Goal: Task Accomplishment & Management: Manage account settings

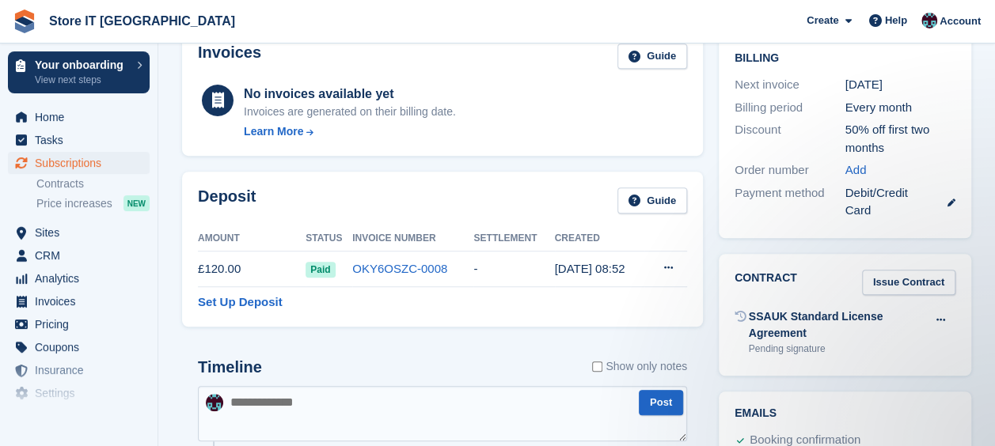
scroll to position [422, 0]
click at [407, 267] on link "OKY6OSZC-0008" at bounding box center [399, 267] width 95 height 13
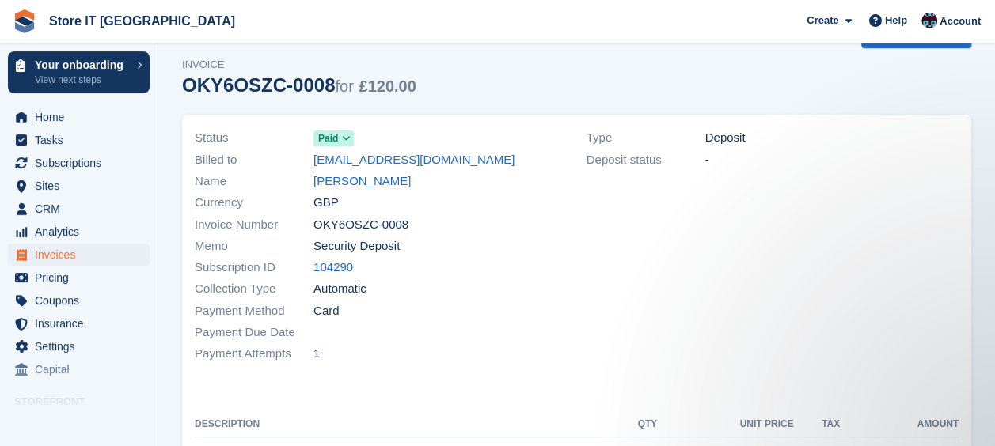
scroll to position [43, 0]
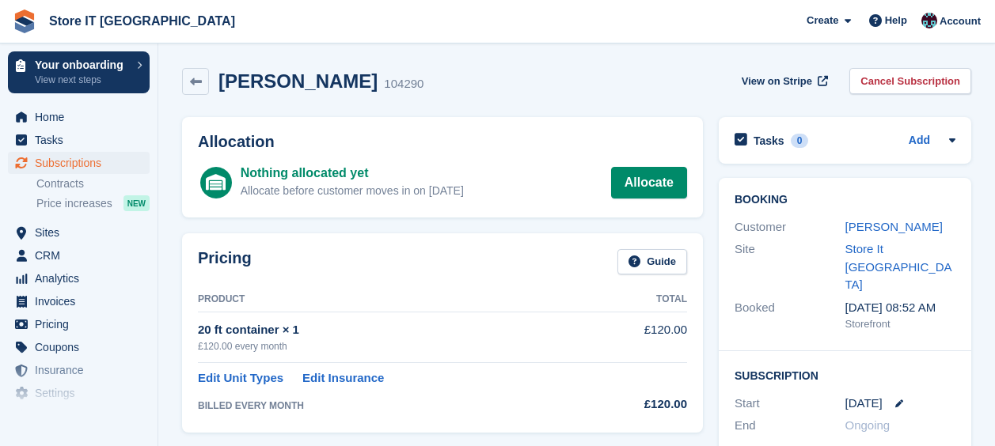
scroll to position [521, 0]
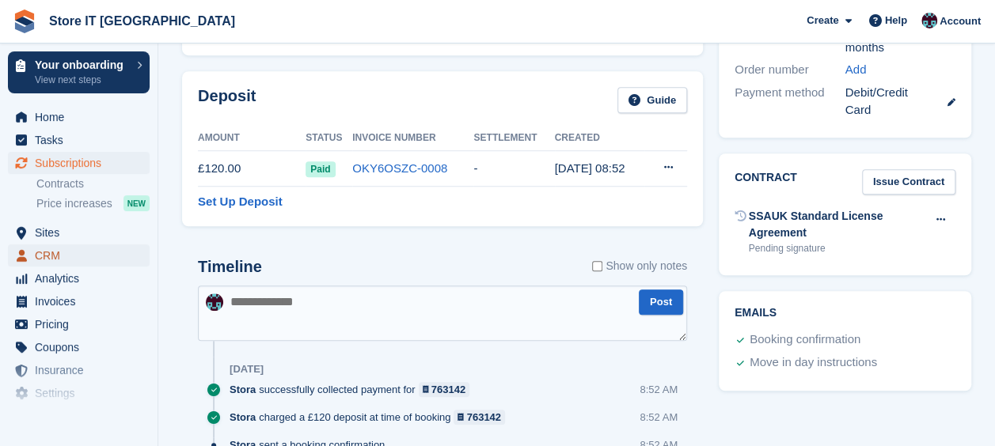
click at [51, 250] on span "CRM" at bounding box center [82, 256] width 95 height 22
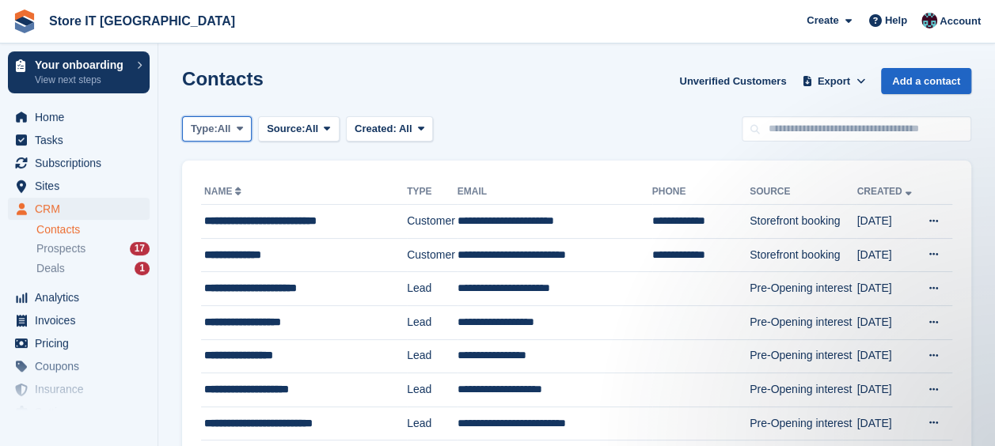
click at [223, 128] on span "All" at bounding box center [224, 129] width 13 height 16
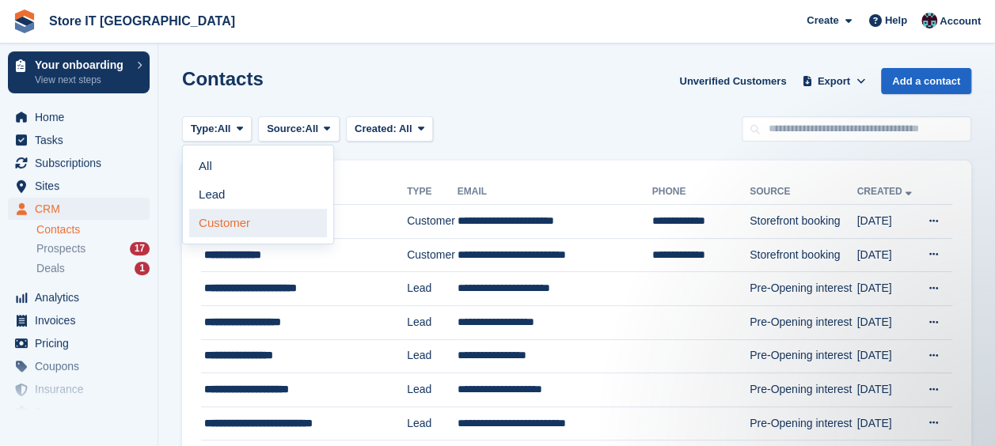
click at [225, 219] on link "Customer" at bounding box center [258, 223] width 138 height 28
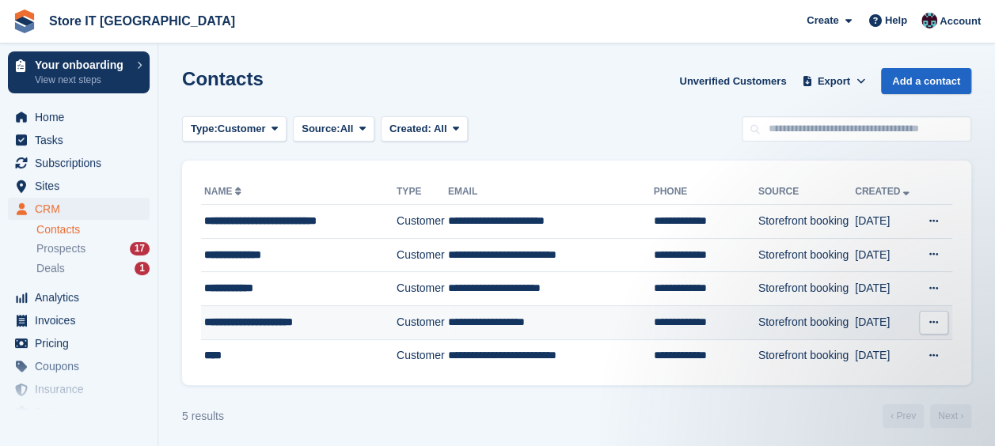
click at [934, 328] on button at bounding box center [933, 323] width 29 height 24
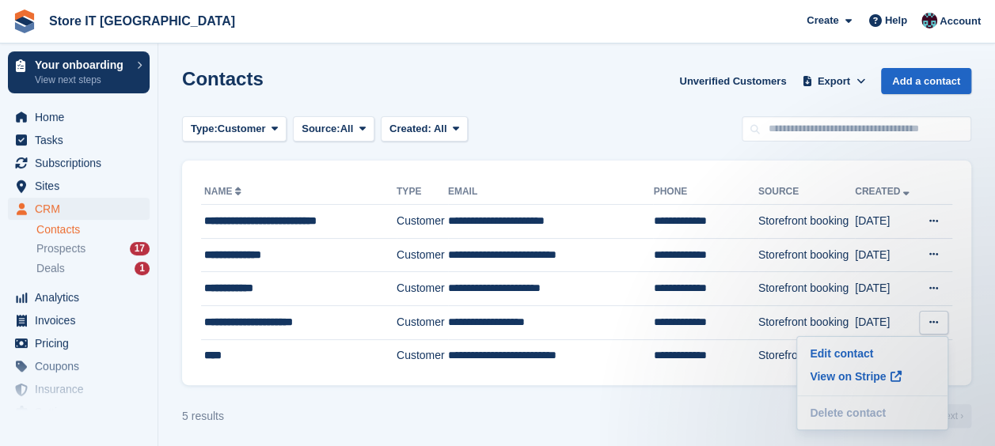
click at [679, 396] on section "Contacts Unverified Customers Export Export Contacts Export a CSV of all Contac…" at bounding box center [576, 226] width 836 height 452
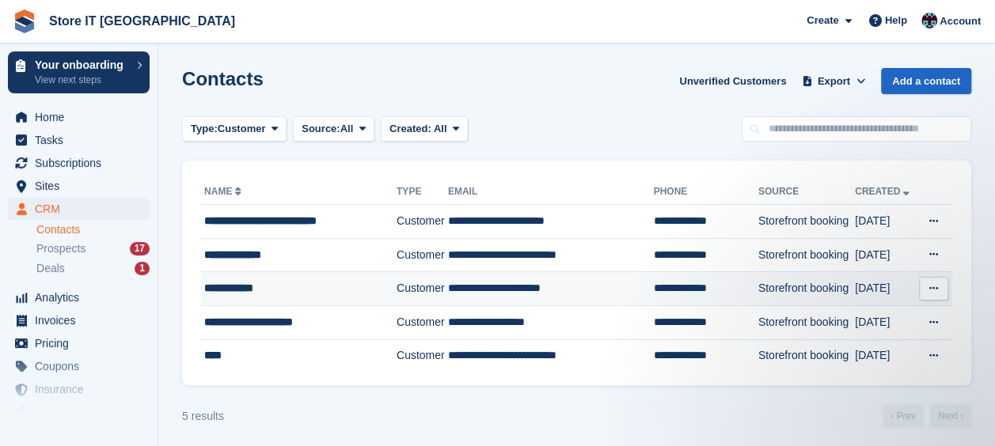
click at [618, 294] on td "**********" at bounding box center [551, 289] width 206 height 34
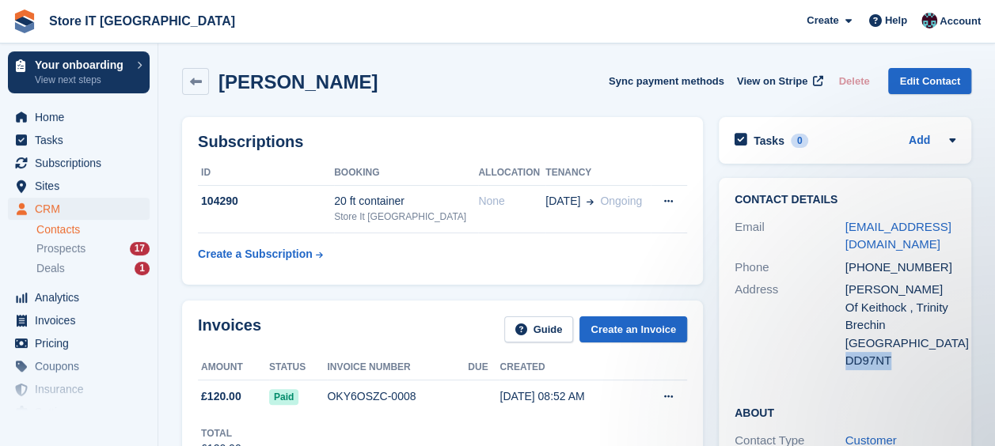
drag, startPoint x: 891, startPoint y: 366, endPoint x: 844, endPoint y: 362, distance: 47.6
click at [845, 362] on div "DD97NT" at bounding box center [900, 361] width 111 height 18
drag, startPoint x: 844, startPoint y: 362, endPoint x: 857, endPoint y: 362, distance: 13.5
copy div "DD97NT"
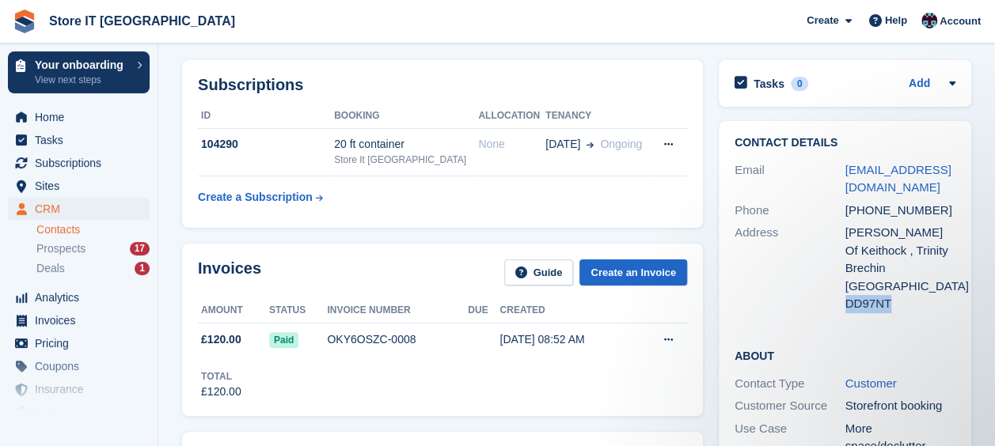
scroll to position [58, 0]
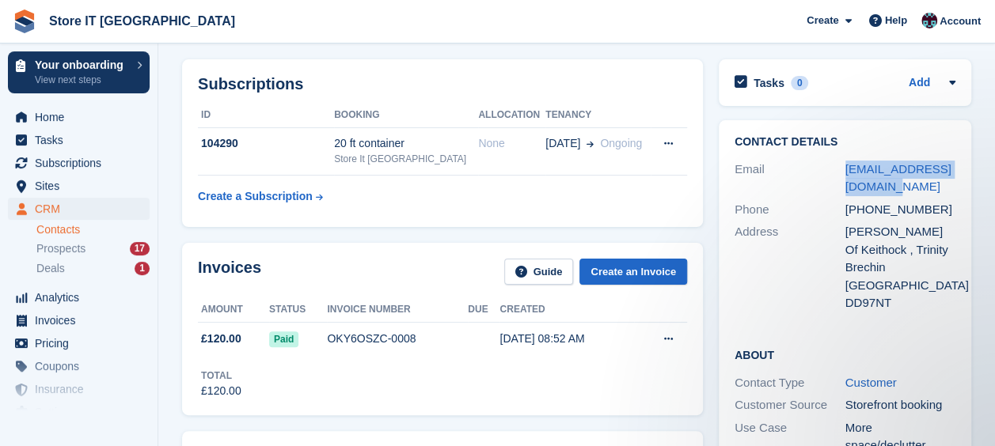
drag, startPoint x: 889, startPoint y: 188, endPoint x: 844, endPoint y: 173, distance: 47.5
click at [844, 173] on div "Email suzwilson30@hotmail.com" at bounding box center [844, 178] width 221 height 40
copy div "suzwilson30@hotmail.com"
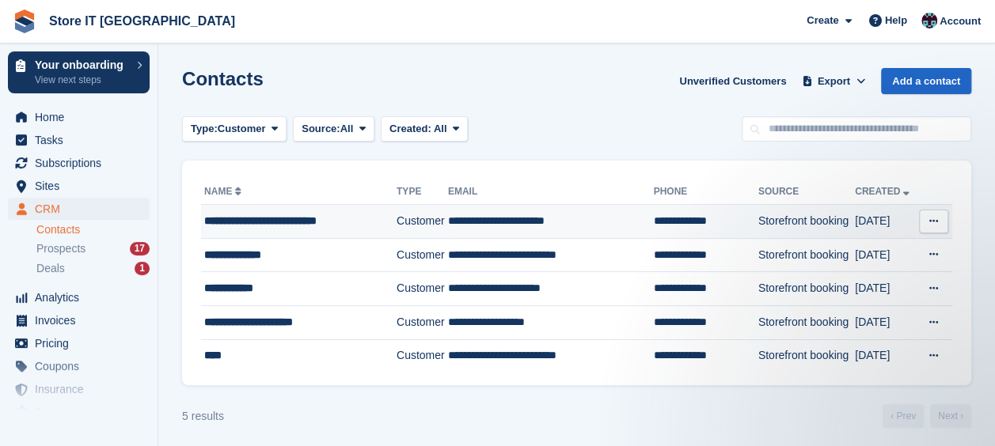
drag, startPoint x: 943, startPoint y: 218, endPoint x: 572, endPoint y: 218, distance: 371.1
click at [943, 218] on button at bounding box center [933, 222] width 29 height 24
click at [600, 226] on td "**********" at bounding box center [551, 222] width 206 height 34
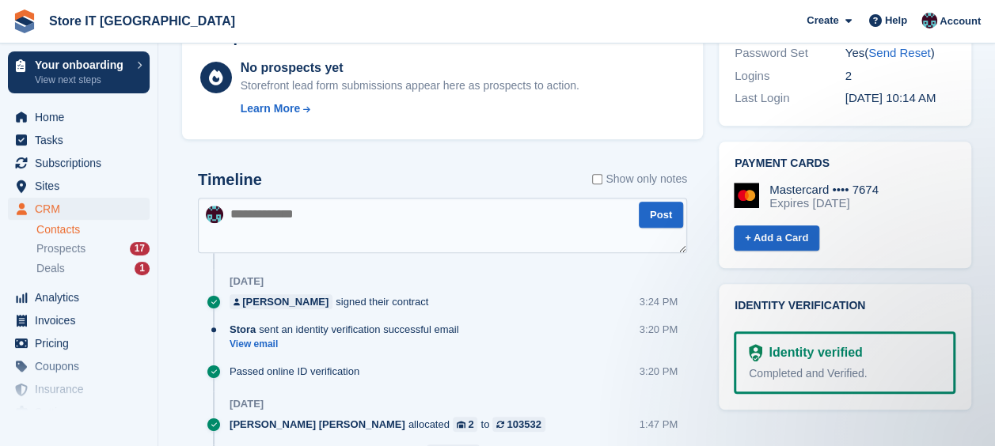
scroll to position [627, 0]
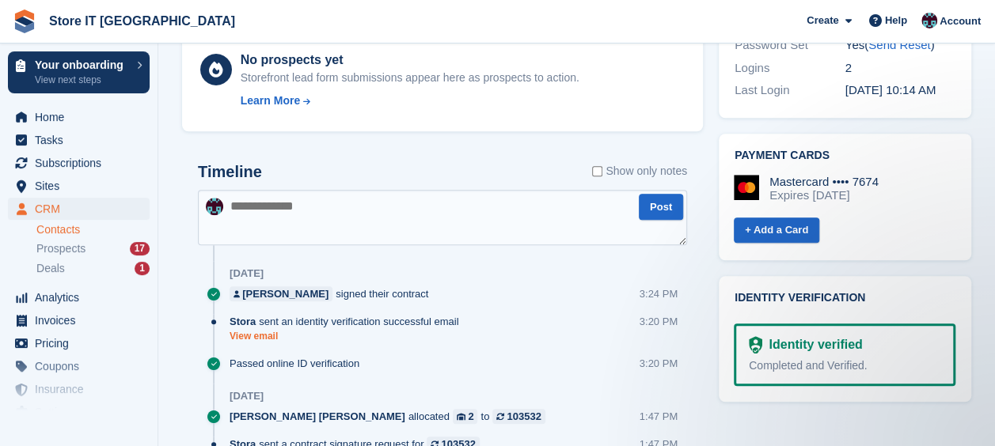
click at [267, 333] on link "View email" at bounding box center [347, 336] width 237 height 13
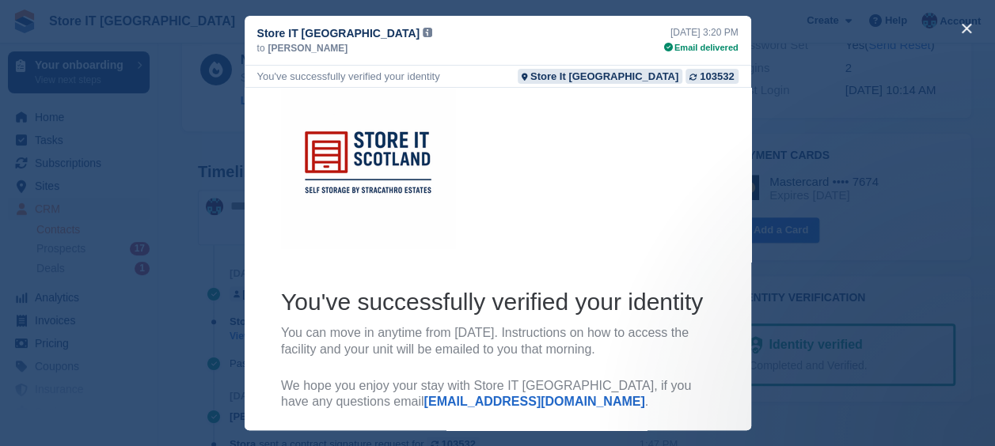
scroll to position [135, 0]
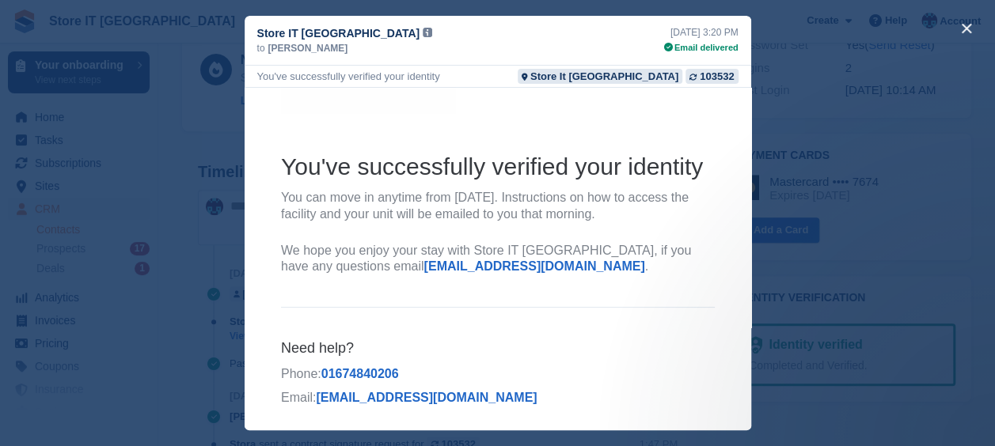
click at [893, 286] on div "close" at bounding box center [497, 223] width 995 height 446
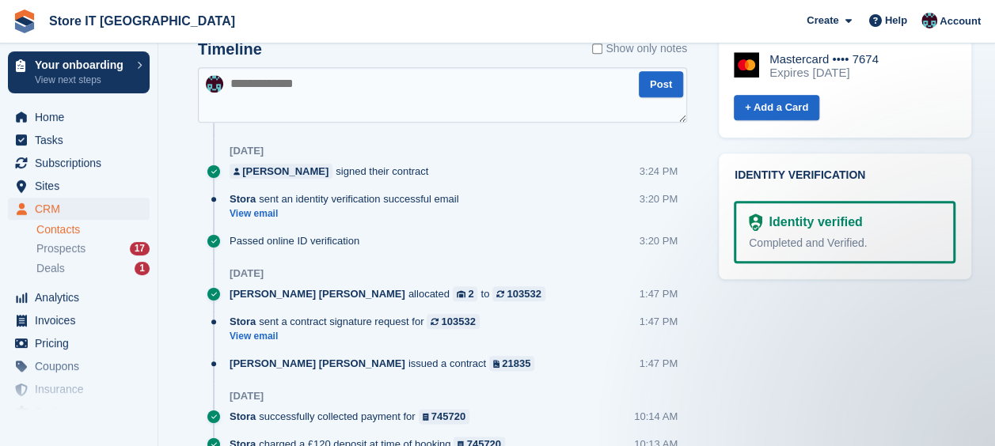
scroll to position [752, 0]
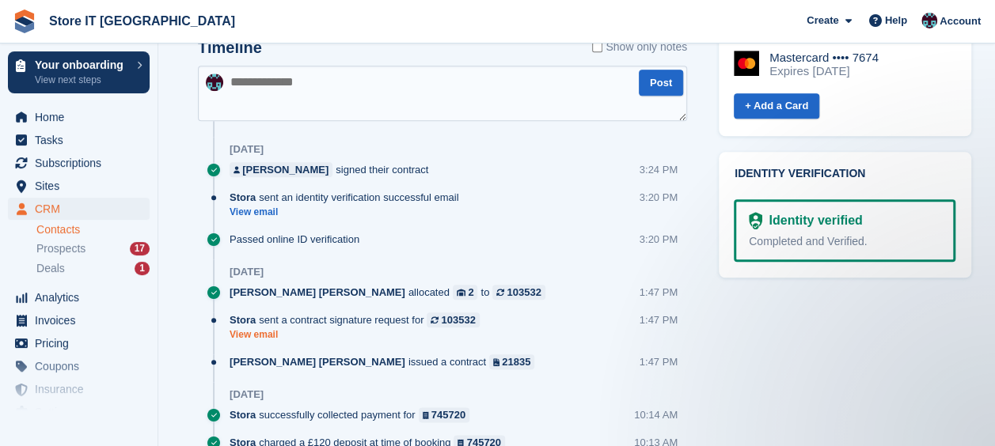
click at [256, 334] on link "View email" at bounding box center [358, 334] width 258 height 13
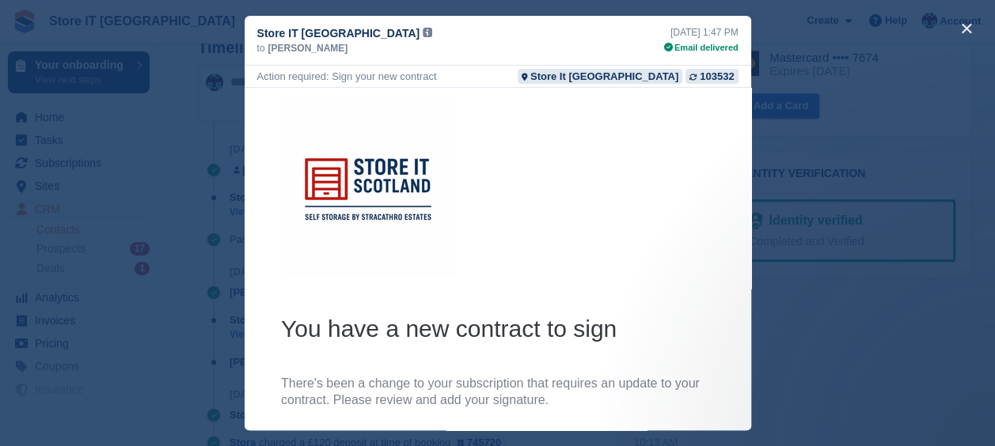
scroll to position [63, 0]
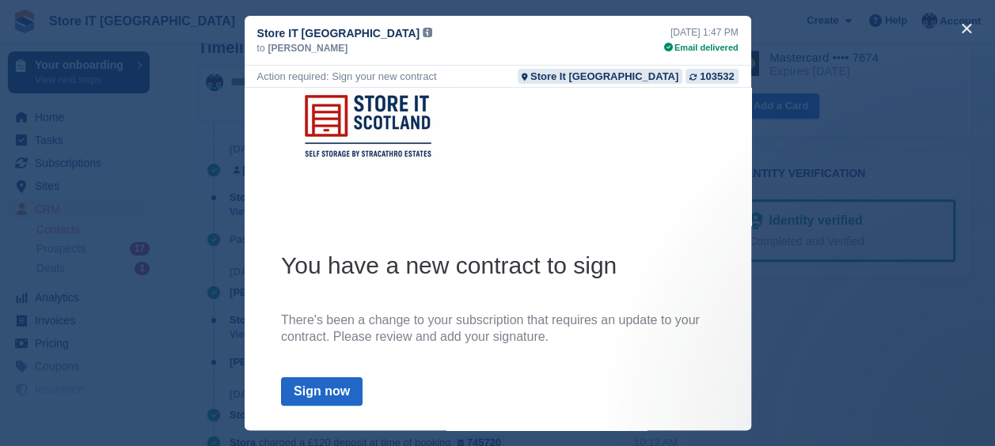
click at [861, 381] on div "close" at bounding box center [497, 223] width 995 height 446
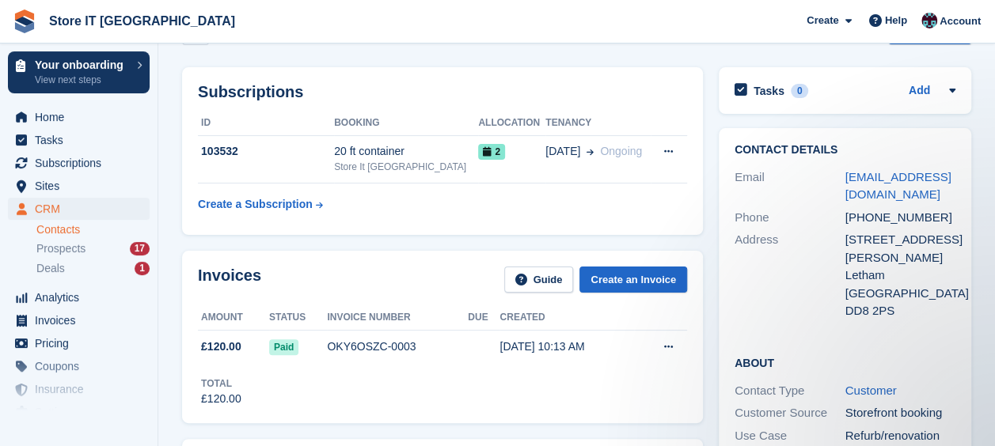
scroll to position [0, 0]
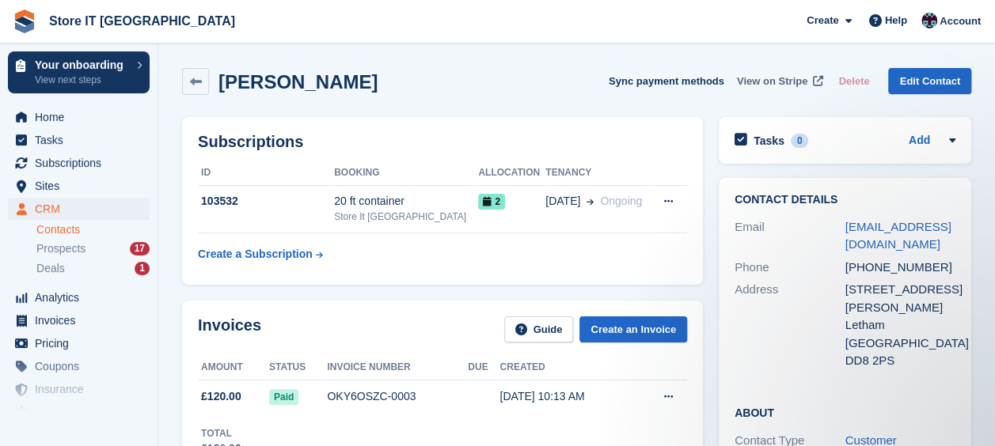
click at [788, 88] on span "View on Stripe" at bounding box center [772, 82] width 70 height 16
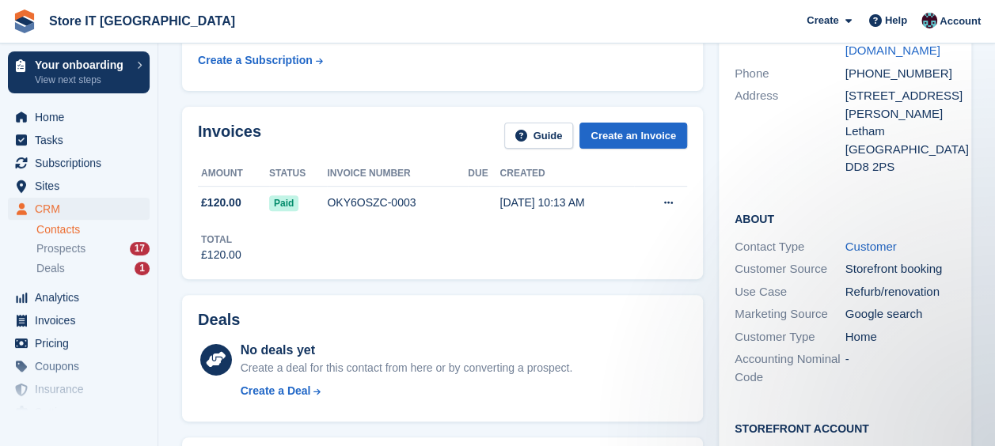
scroll to position [198, 0]
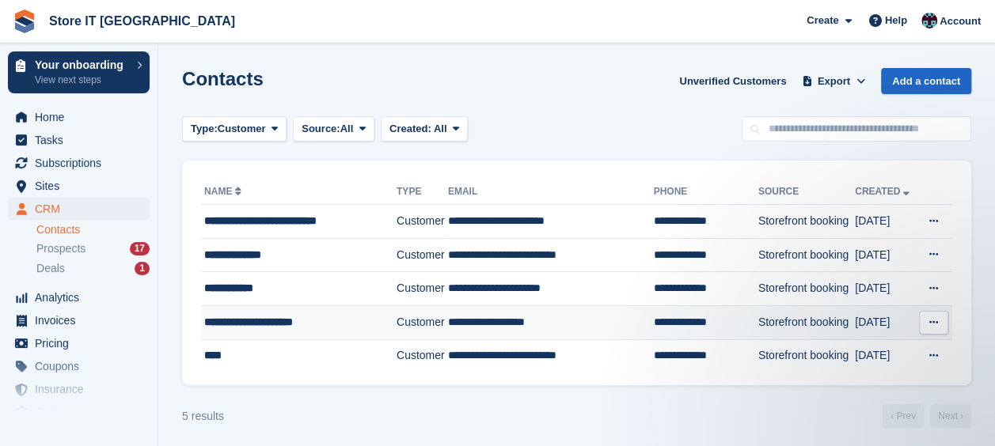
click at [934, 320] on icon at bounding box center [933, 322] width 9 height 10
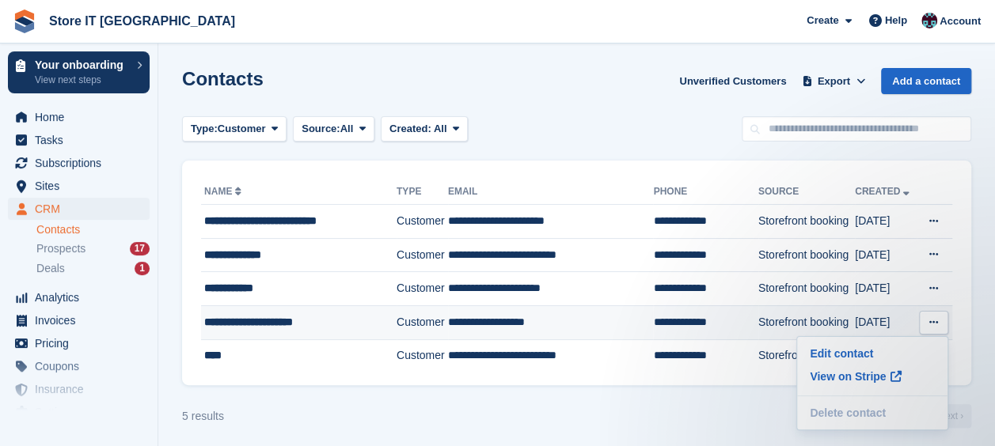
click at [722, 328] on td "**********" at bounding box center [705, 322] width 104 height 34
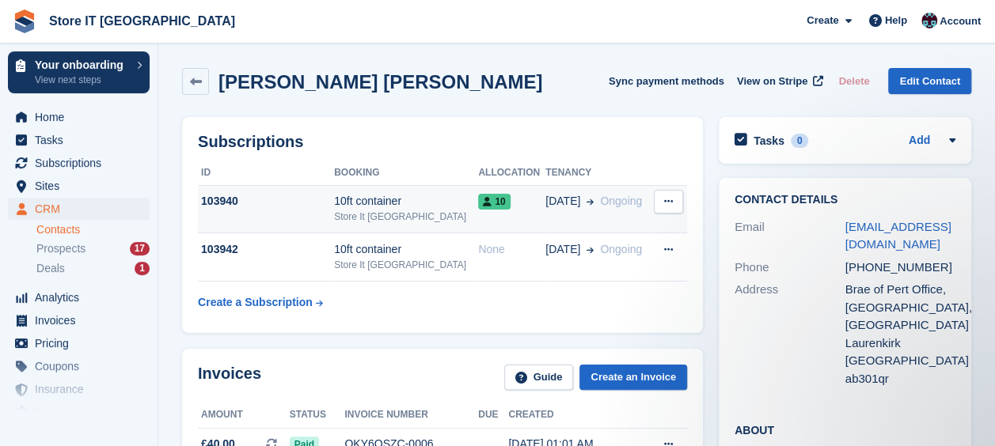
click at [670, 207] on icon at bounding box center [668, 201] width 9 height 10
click at [629, 229] on p "Cancel subscription" at bounding box center [607, 232] width 138 height 21
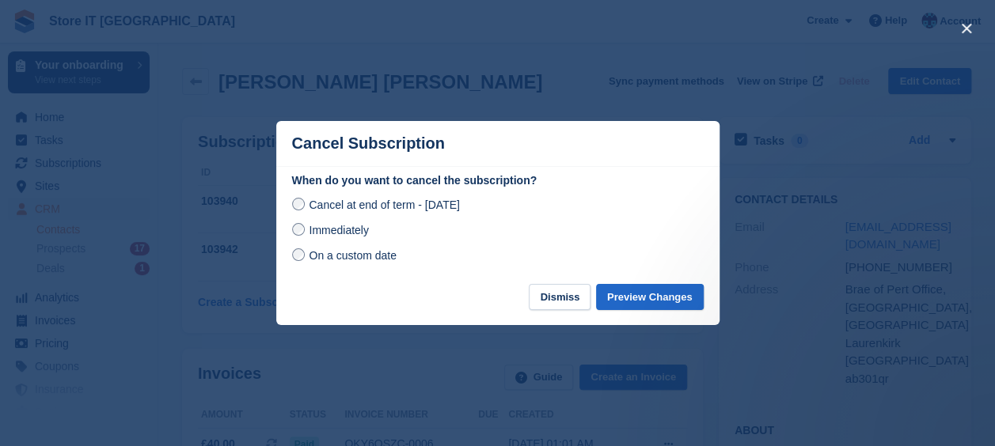
click at [325, 233] on span "Immediately" at bounding box center [338, 230] width 59 height 13
click at [643, 296] on button "Preview Changes" at bounding box center [650, 297] width 108 height 26
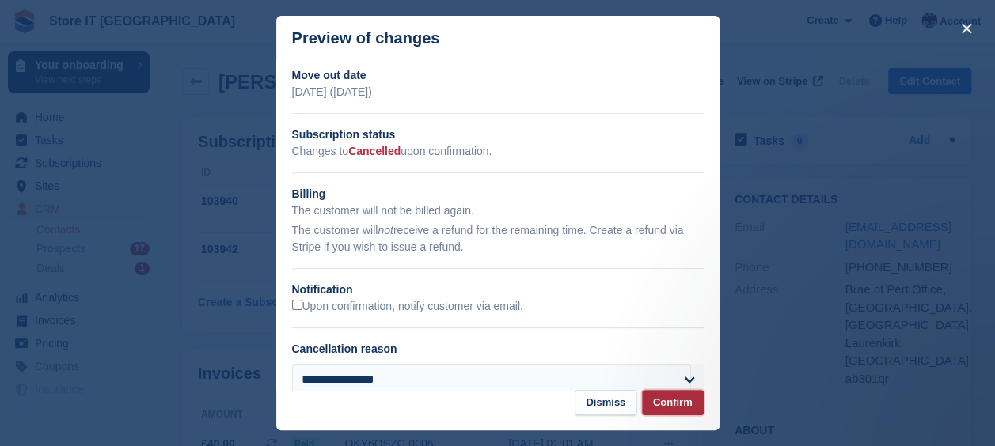
click at [670, 400] on button "Confirm" at bounding box center [673, 403] width 62 height 26
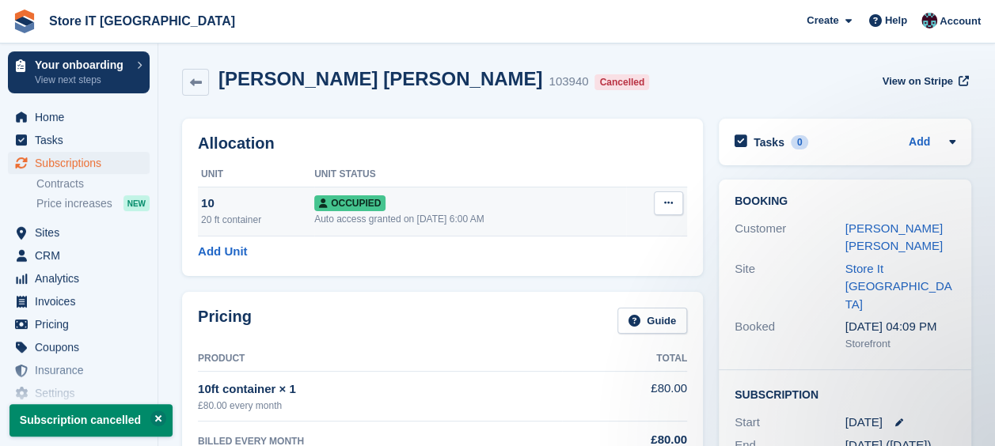
click at [671, 202] on icon at bounding box center [668, 203] width 9 height 10
click at [598, 288] on p "Deallocate" at bounding box center [607, 289] width 138 height 21
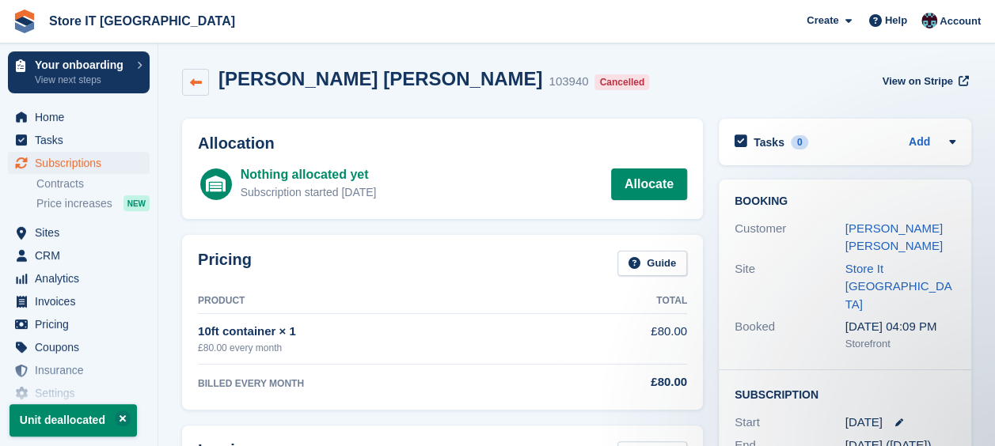
click at [203, 77] on link at bounding box center [195, 82] width 27 height 27
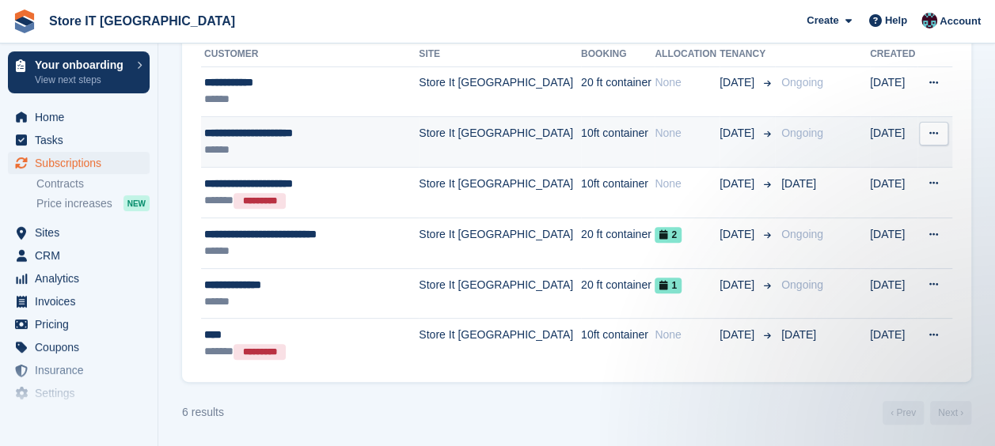
click at [927, 126] on button at bounding box center [933, 134] width 29 height 24
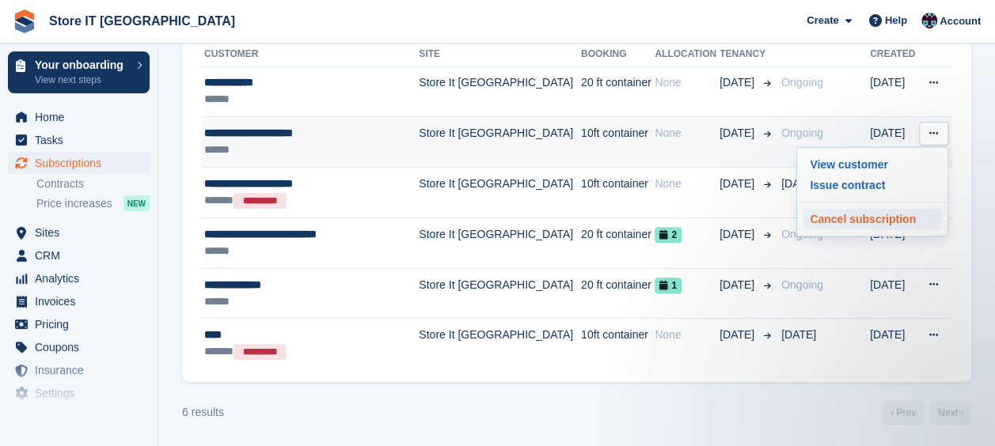
click at [862, 210] on p "Cancel subscription" at bounding box center [872, 219] width 138 height 21
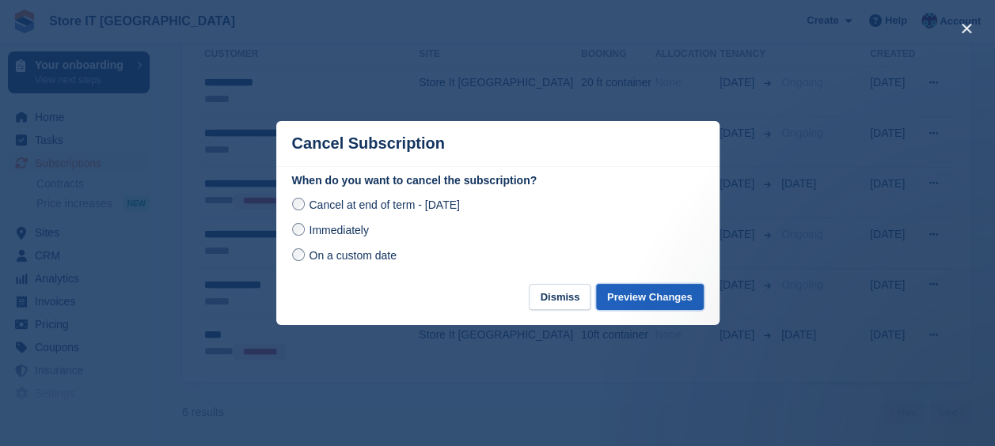
click at [658, 286] on button "Preview Changes" at bounding box center [650, 297] width 108 height 26
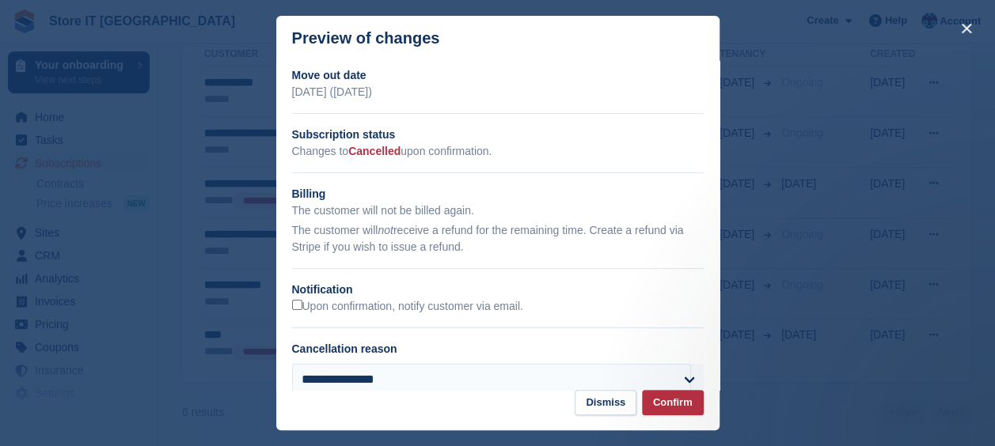
scroll to position [34, 0]
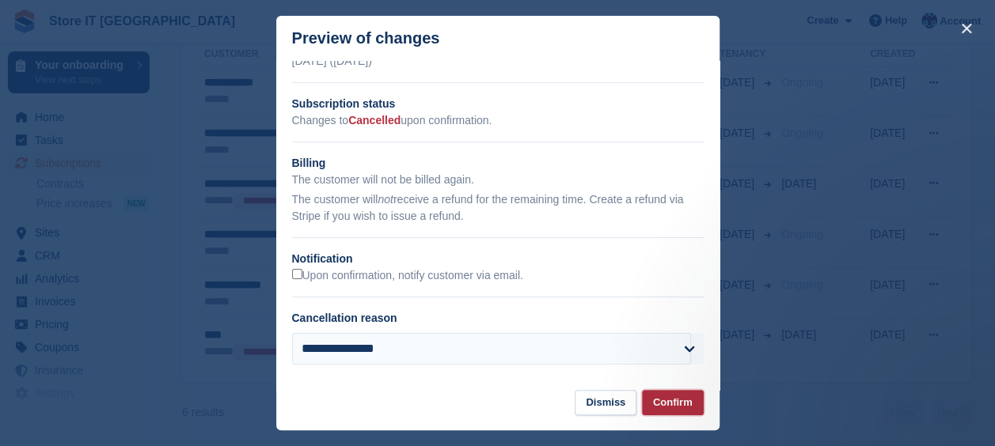
click at [674, 412] on button "Confirm" at bounding box center [673, 403] width 62 height 26
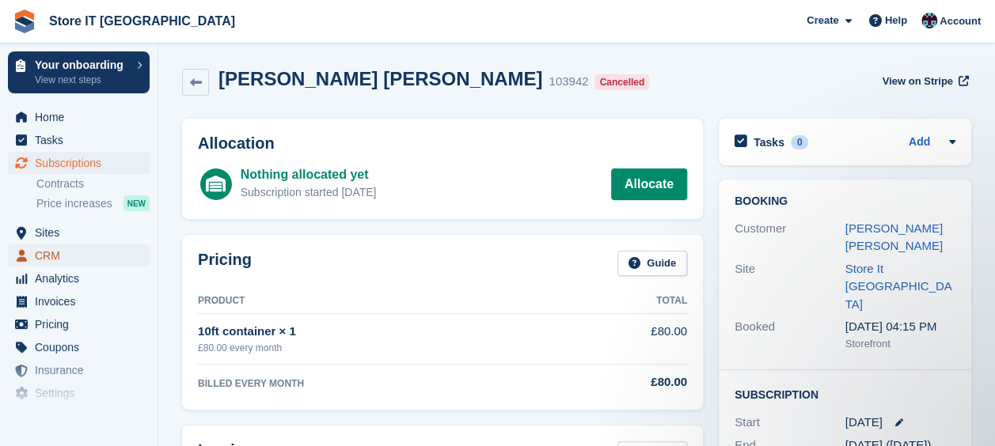
click at [55, 256] on span "CRM" at bounding box center [82, 256] width 95 height 22
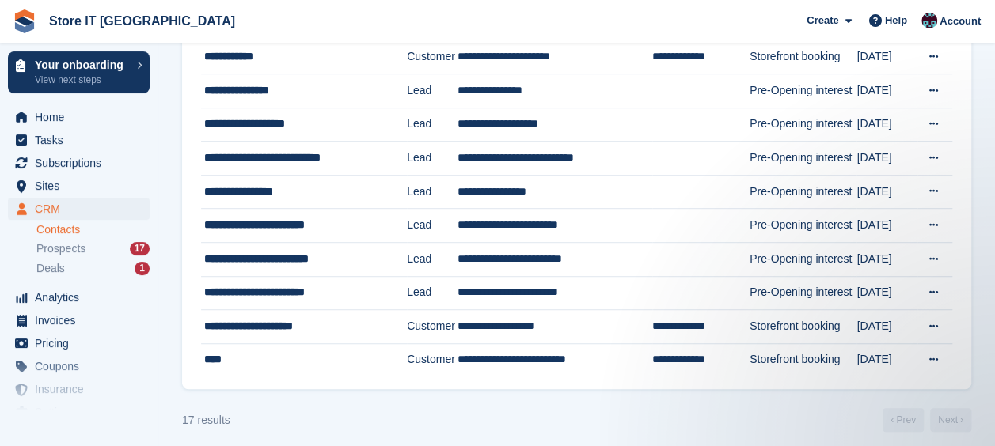
scroll to position [400, 0]
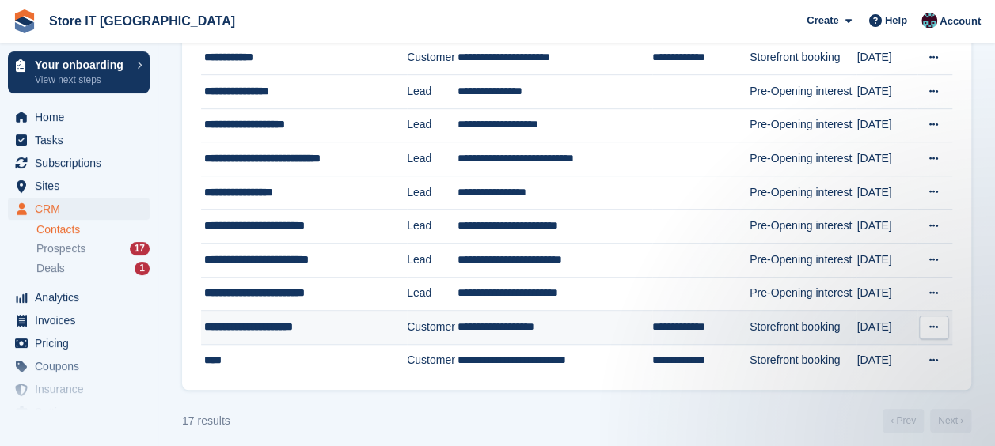
click at [511, 332] on td "**********" at bounding box center [554, 328] width 195 height 34
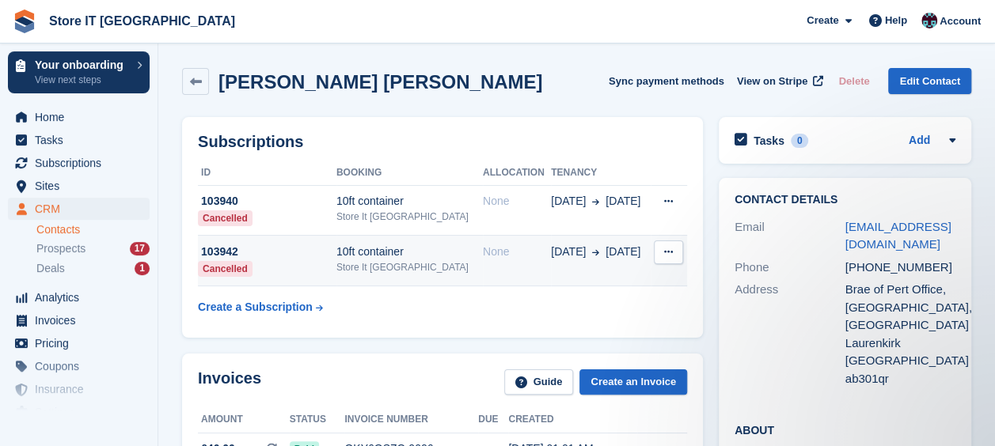
click at [664, 254] on icon at bounding box center [668, 252] width 9 height 10
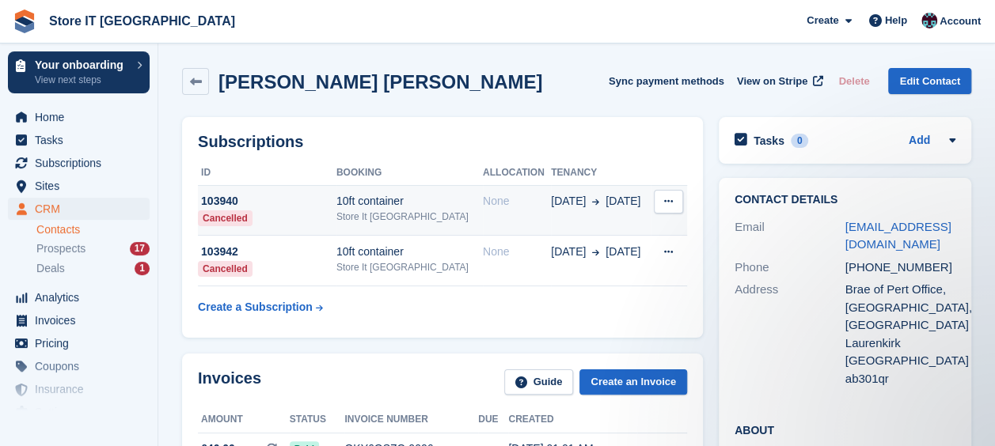
click at [674, 207] on button at bounding box center [668, 202] width 29 height 24
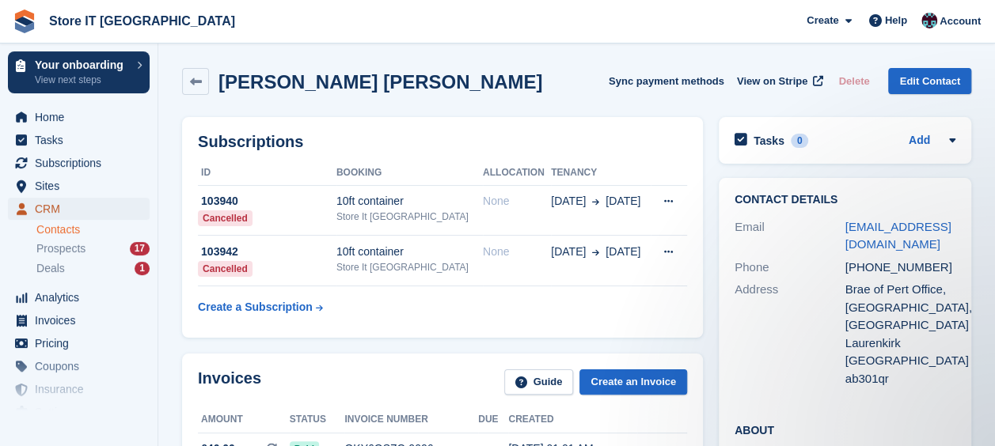
click at [59, 212] on span "CRM" at bounding box center [82, 209] width 95 height 22
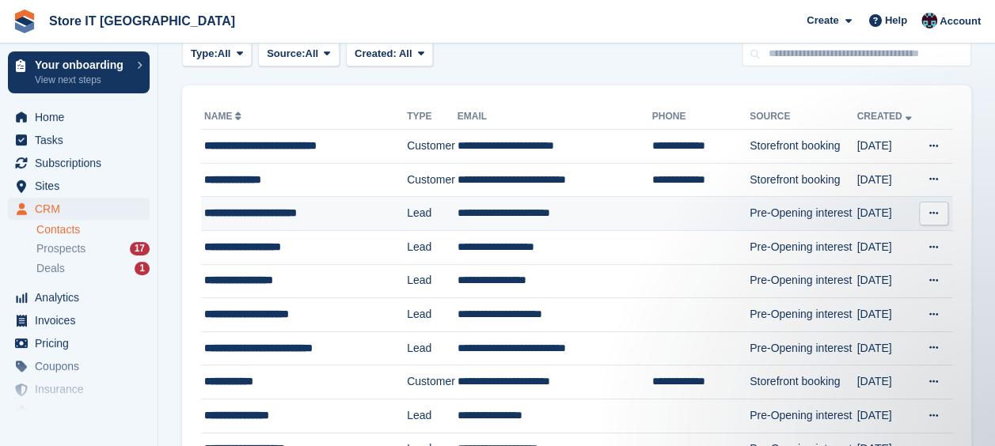
scroll to position [63, 0]
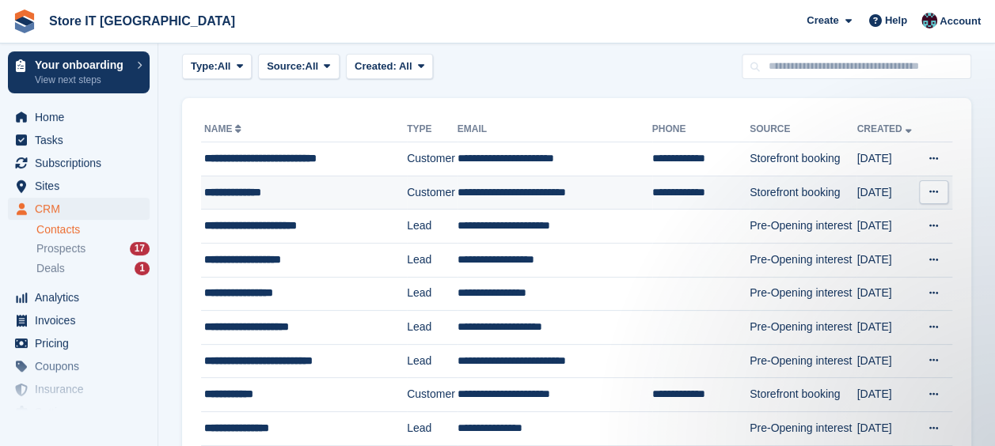
click at [495, 191] on td "**********" at bounding box center [554, 193] width 195 height 34
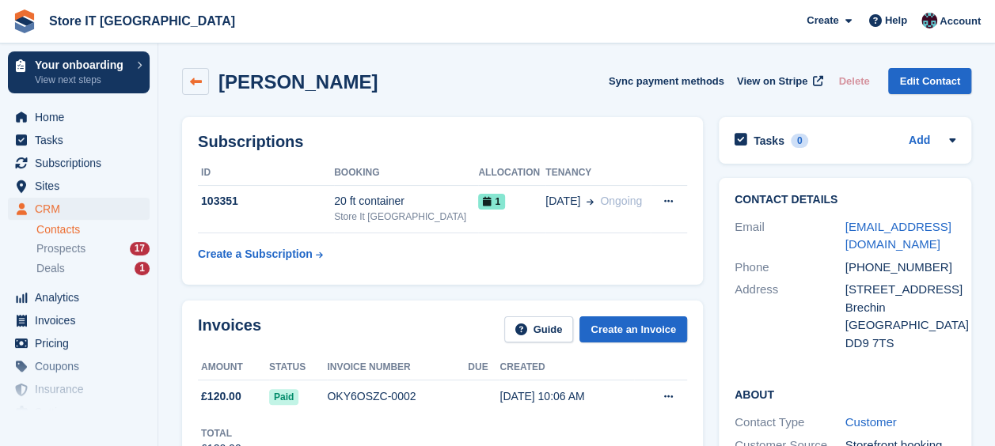
click at [191, 90] on link at bounding box center [195, 81] width 27 height 27
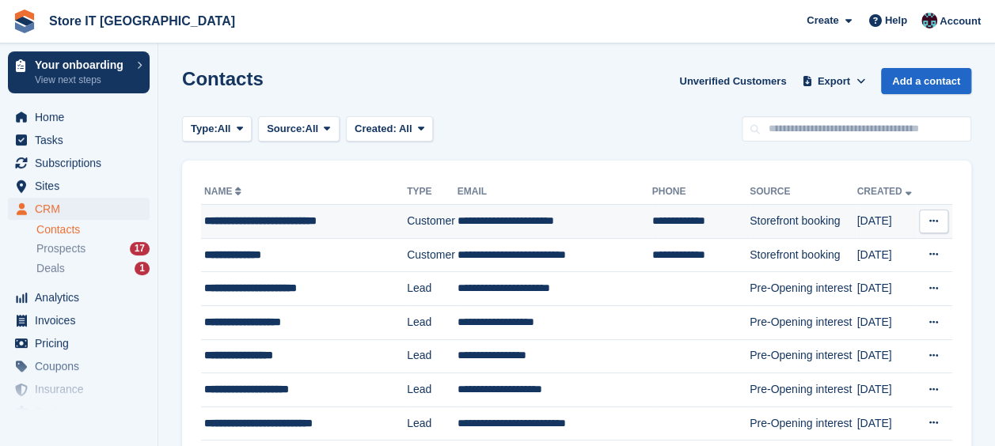
click at [347, 228] on div "**********" at bounding box center [300, 221] width 193 height 17
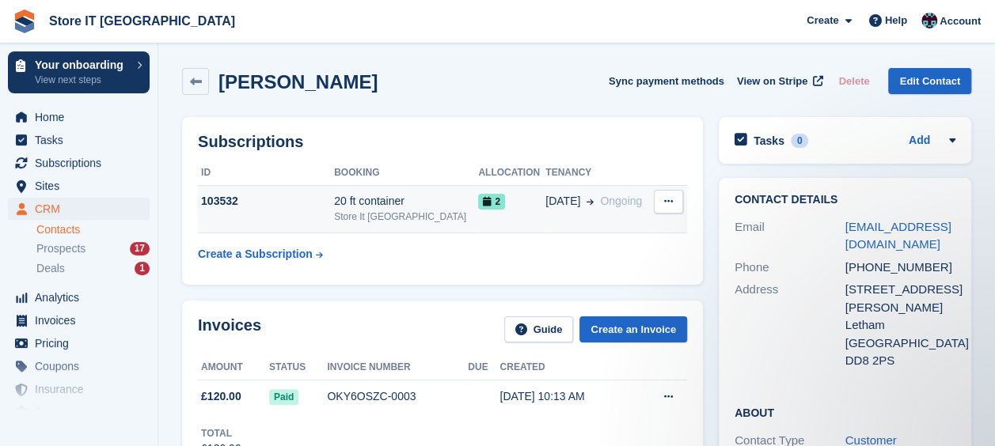
click at [666, 209] on button at bounding box center [668, 202] width 29 height 24
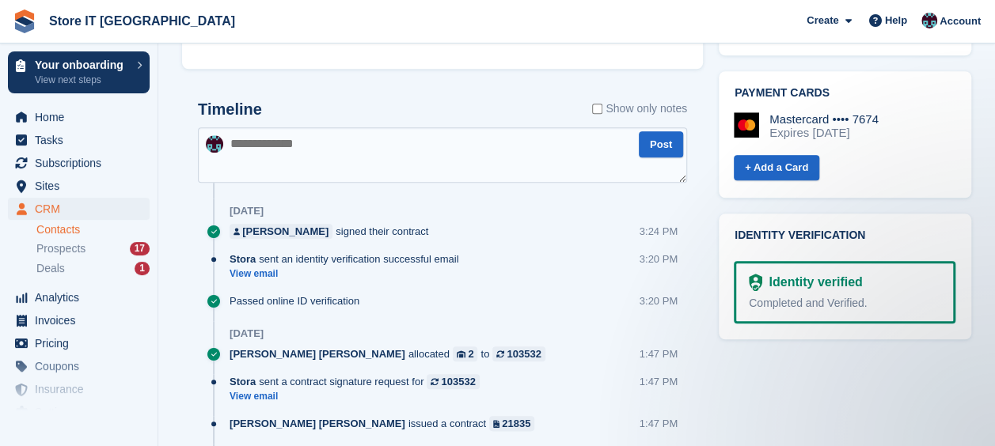
scroll to position [701, 0]
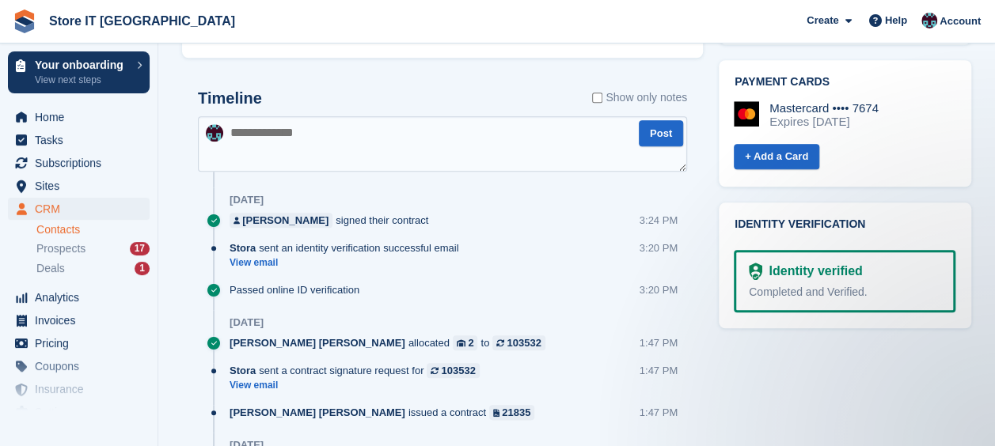
click at [783, 284] on div "Completed and Verified." at bounding box center [844, 292] width 191 height 17
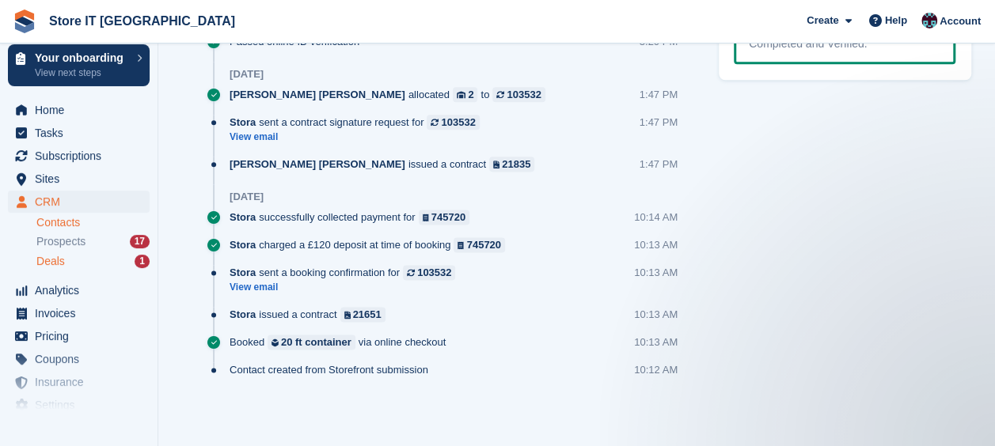
scroll to position [8, 0]
click at [59, 268] on link "Deals 1" at bounding box center [92, 260] width 113 height 17
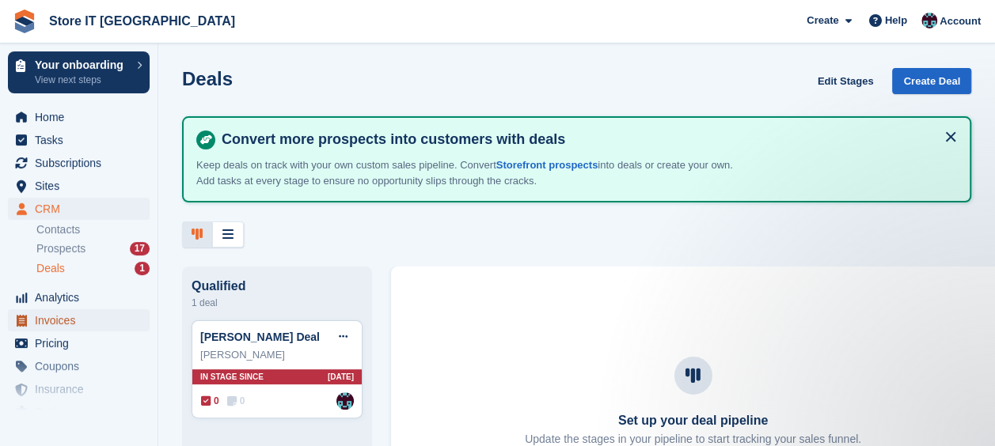
click at [70, 327] on span "Invoices" at bounding box center [82, 320] width 95 height 22
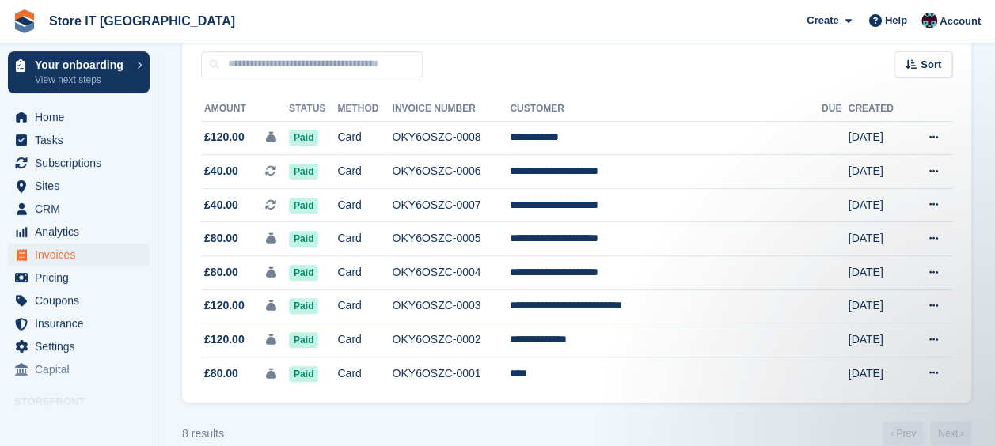
scroll to position [146, 0]
